Goal: Information Seeking & Learning: Learn about a topic

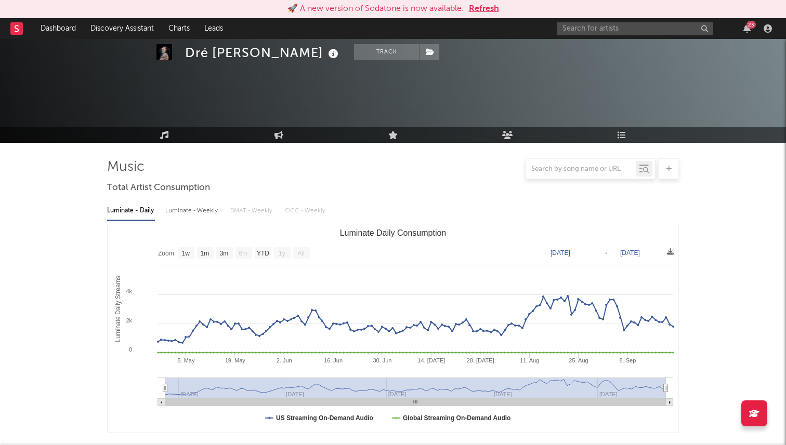
select select "1w"
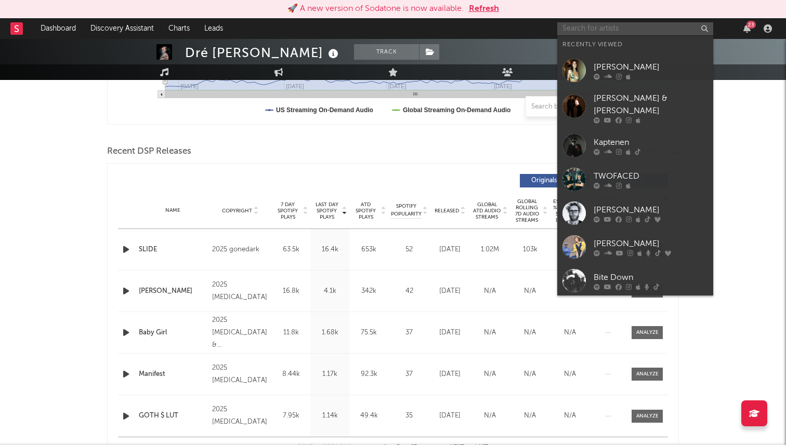
click at [599, 27] on input "text" at bounding box center [635, 28] width 156 height 13
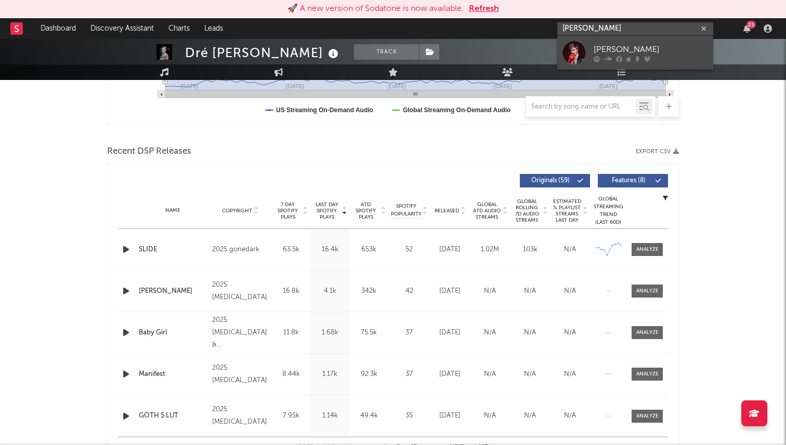
type input "[PERSON_NAME]"
click at [600, 46] on div "[PERSON_NAME]" at bounding box center [651, 49] width 114 height 12
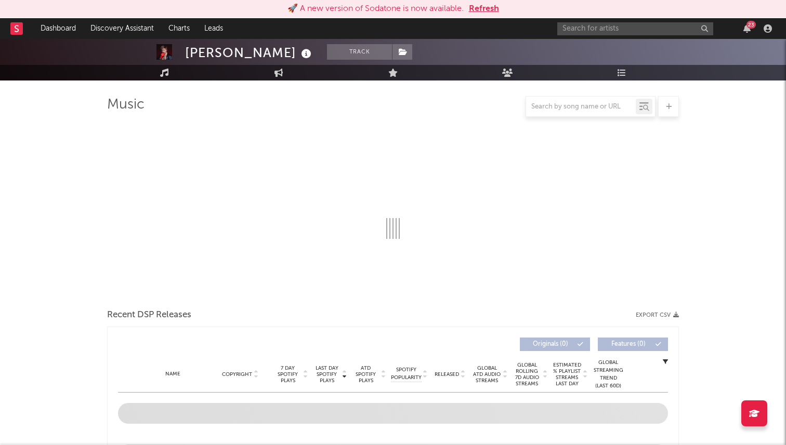
scroll to position [70, 0]
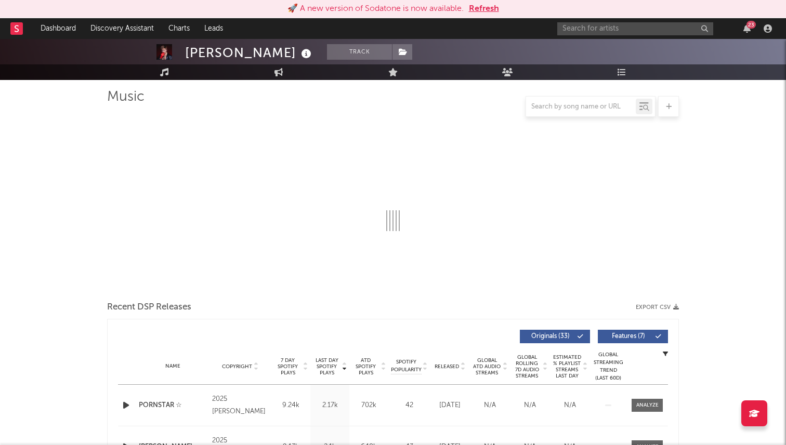
select select "6m"
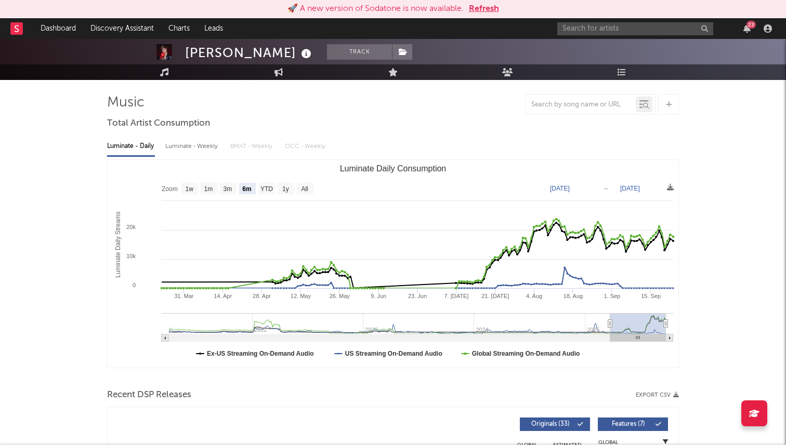
scroll to position [0, 0]
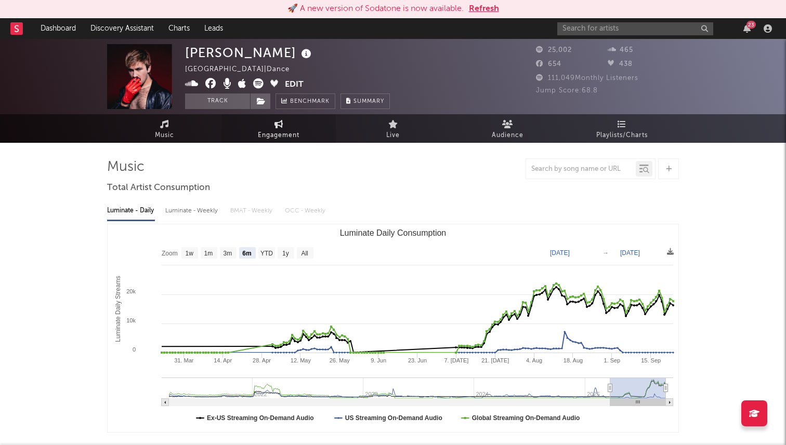
click at [291, 137] on span "Engagement" at bounding box center [279, 135] width 42 height 12
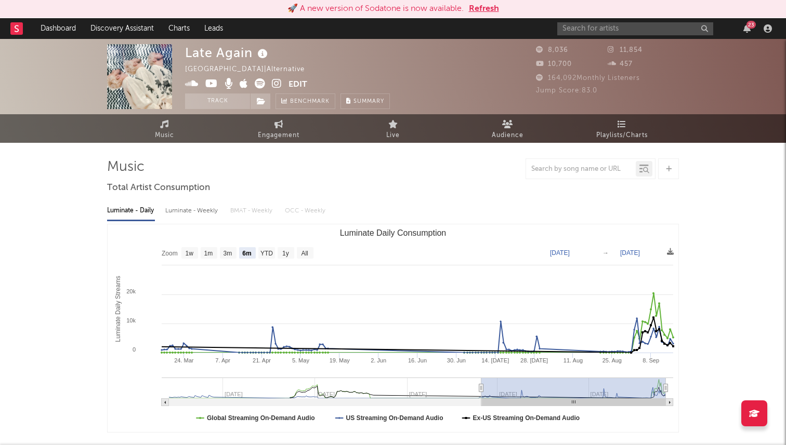
select select "6m"
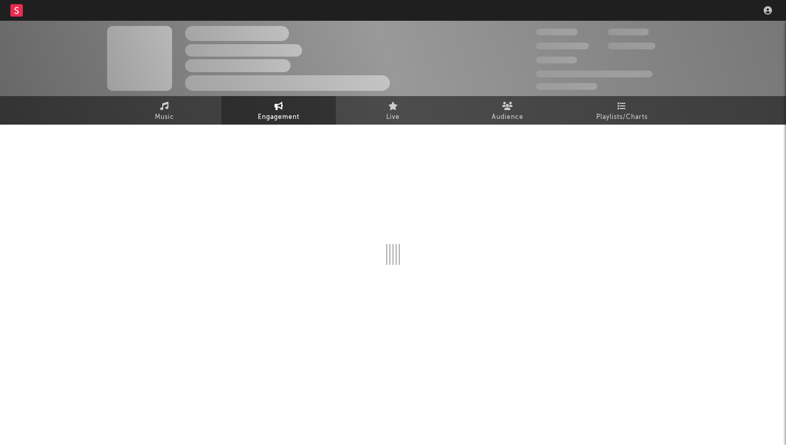
select select "1w"
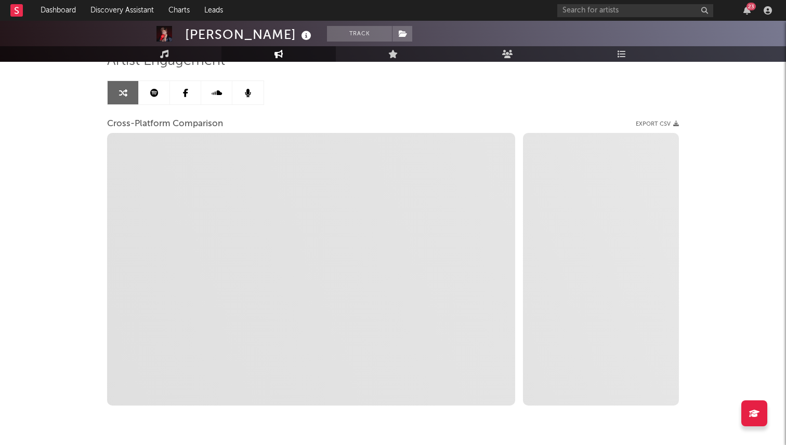
scroll to position [98, 0]
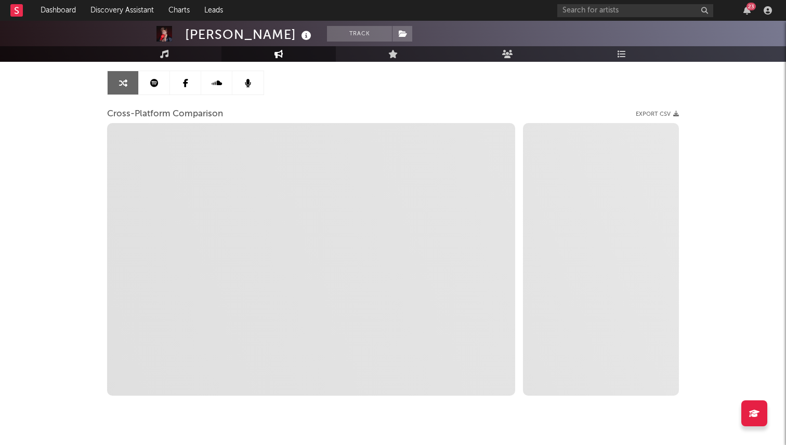
select select "1m"
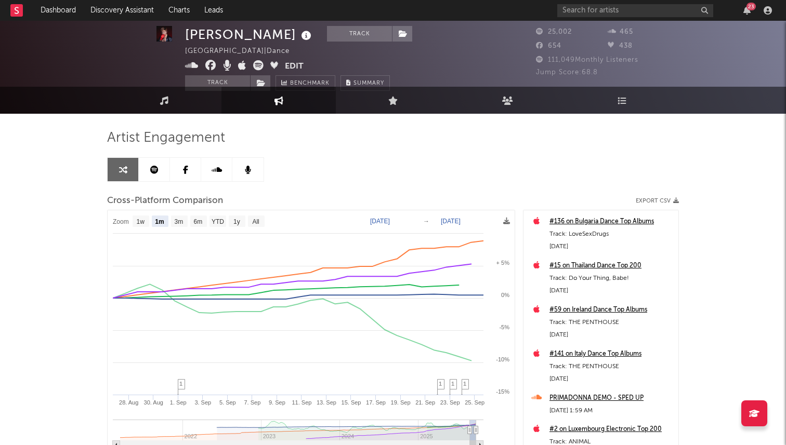
scroll to position [0, 0]
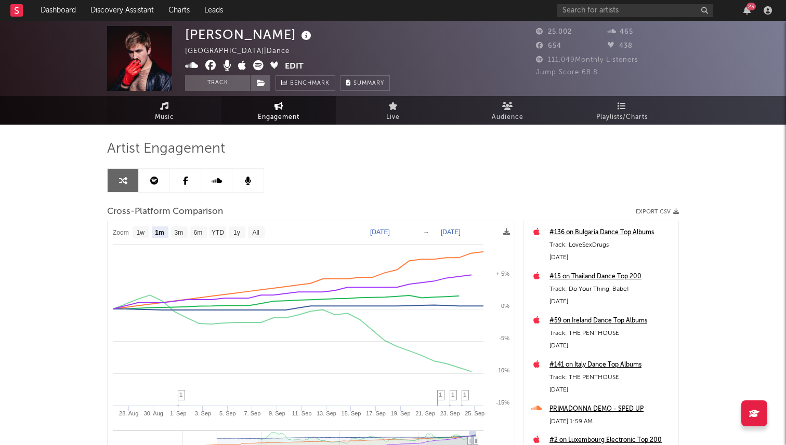
click at [155, 112] on span "Music" at bounding box center [164, 117] width 19 height 12
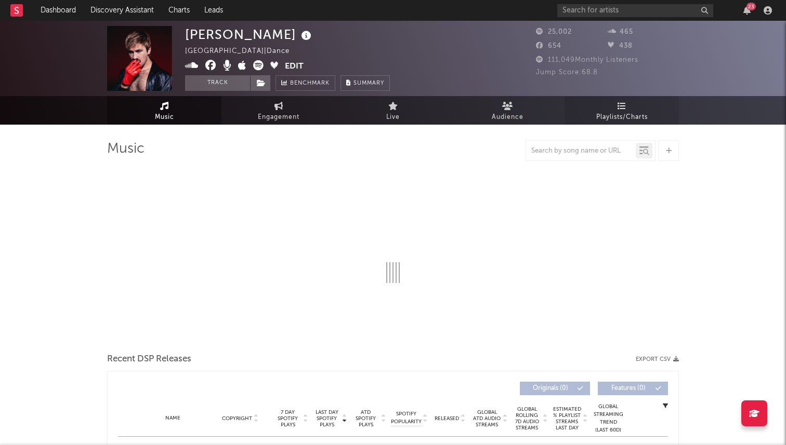
select select "6m"
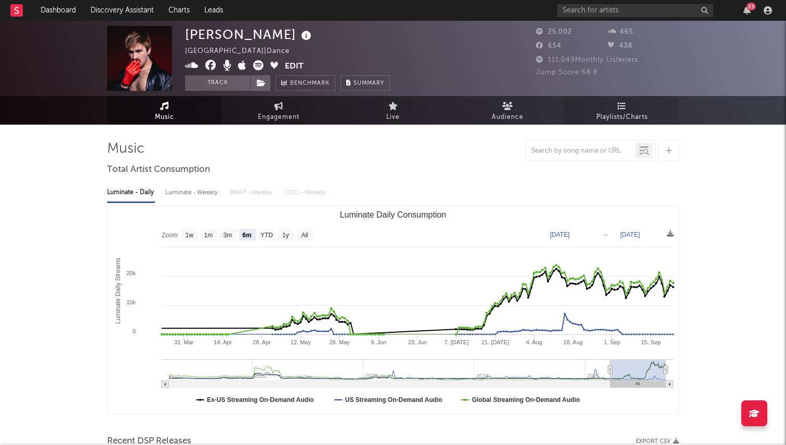
click at [622, 116] on span "Playlists/Charts" at bounding box center [621, 117] width 51 height 12
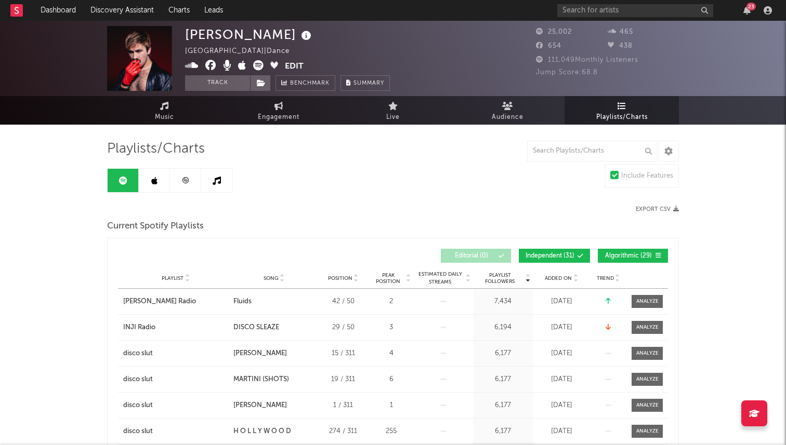
click at [157, 185] on link at bounding box center [154, 180] width 31 height 23
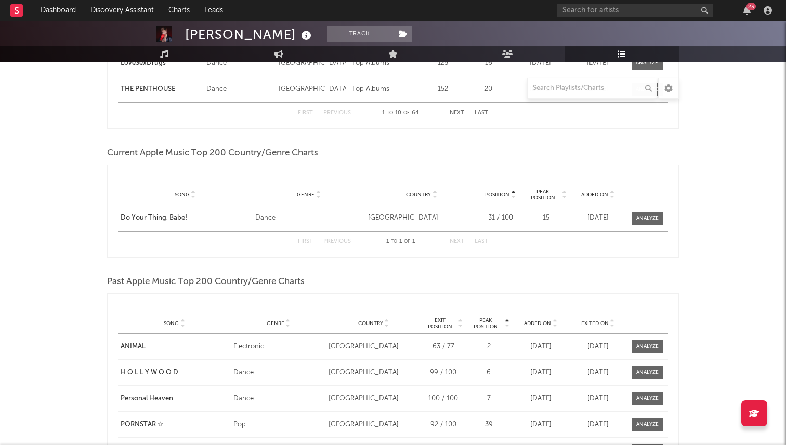
scroll to position [594, 0]
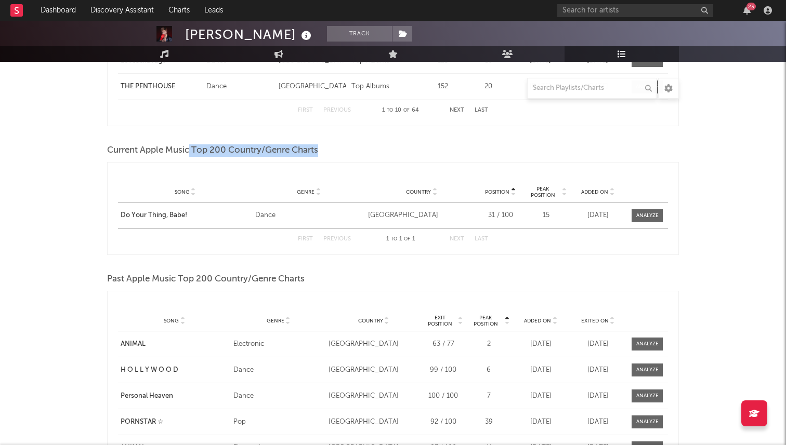
drag, startPoint x: 190, startPoint y: 150, endPoint x: 332, endPoint y: 151, distance: 141.9
click at [332, 151] on div "Current Apple Music Top 200 Country/Genre Charts" at bounding box center [393, 151] width 572 height 18
copy span "Top 200 Country/Genre Charts"
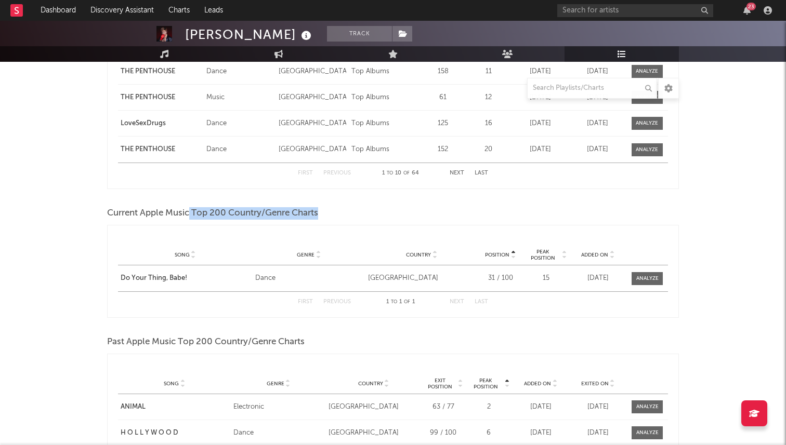
scroll to position [543, 0]
